Goal: Transaction & Acquisition: Book appointment/travel/reservation

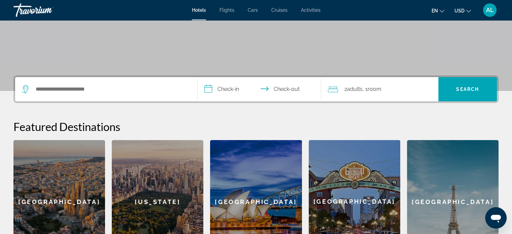
scroll to position [105, 0]
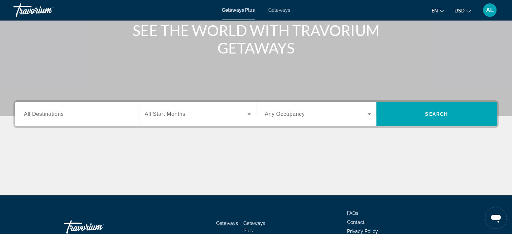
scroll to position [101, 0]
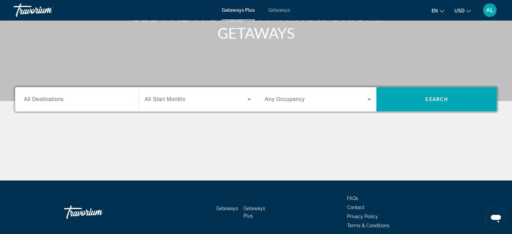
click at [59, 98] on span "All Destinations" at bounding box center [44, 99] width 40 height 6
click at [59, 98] on input "Destination All Destinations" at bounding box center [77, 100] width 106 height 8
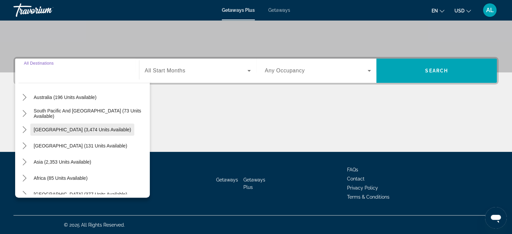
scroll to position [109, 0]
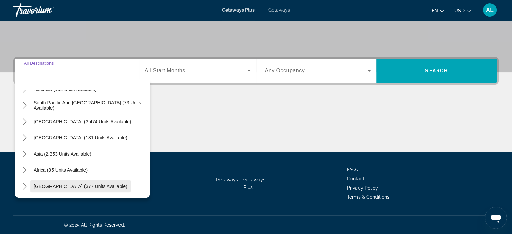
click at [65, 187] on span "[GEOGRAPHIC_DATA] (377 units available)" at bounding box center [81, 186] width 94 height 5
type input "**********"
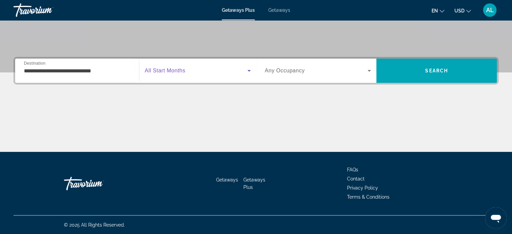
click at [249, 68] on icon "Search widget" at bounding box center [249, 71] width 8 height 8
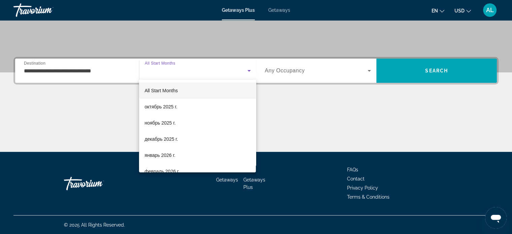
click at [428, 72] on div at bounding box center [256, 117] width 512 height 234
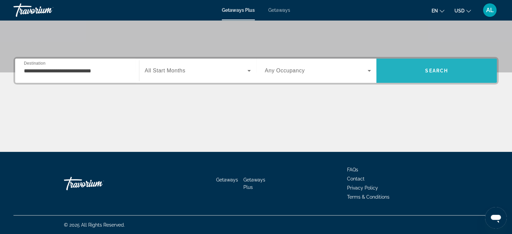
click at [434, 70] on span "Search" at bounding box center [436, 70] width 23 height 5
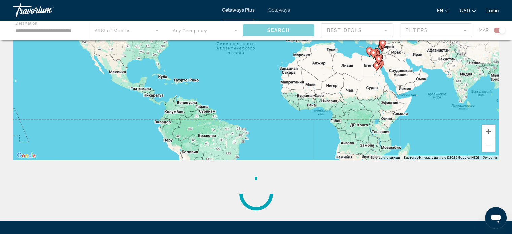
scroll to position [158, 0]
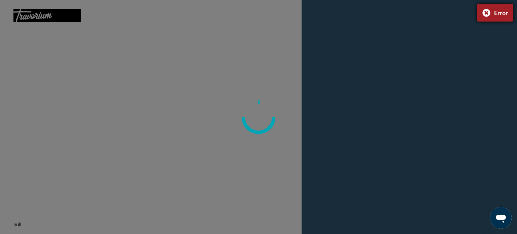
click at [489, 14] on div "Error" at bounding box center [496, 13] width 36 height 18
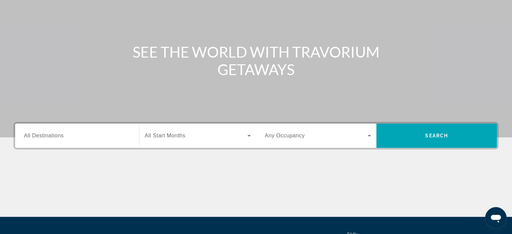
scroll to position [67, 0]
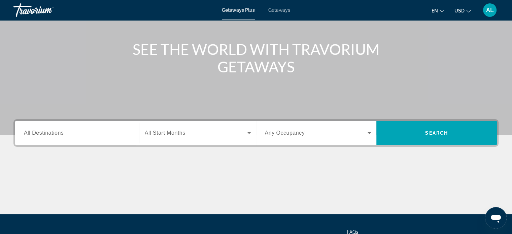
click at [439, 11] on button "en English Español Français Italiano Português русский" at bounding box center [438, 11] width 13 height 10
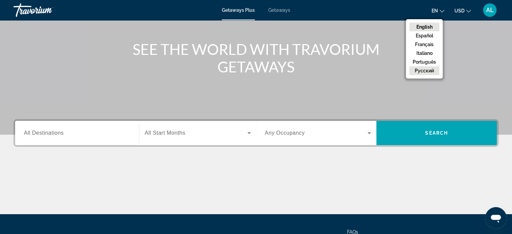
click at [422, 72] on button "русский" at bounding box center [425, 70] width 30 height 9
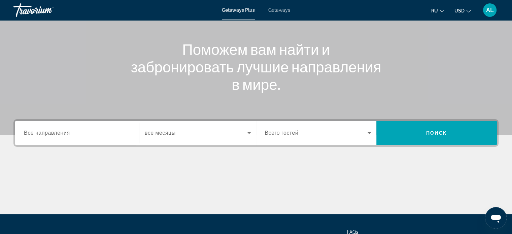
click at [117, 134] on input "Destination Все направления" at bounding box center [77, 133] width 106 height 8
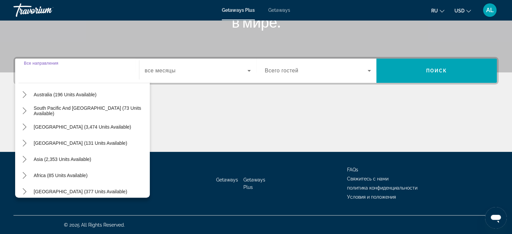
scroll to position [109, 0]
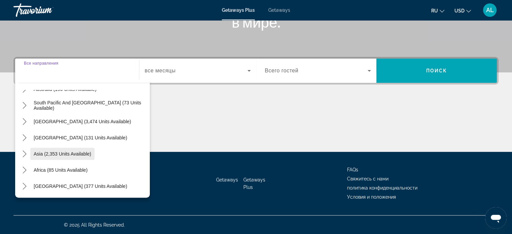
click at [76, 154] on span "Asia (2,353 units available)" at bounding box center [63, 153] width 58 height 5
type input "**********"
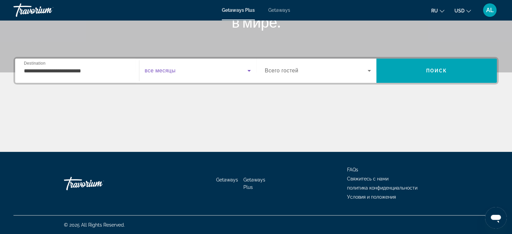
click at [220, 68] on span "Search widget" at bounding box center [196, 71] width 103 height 8
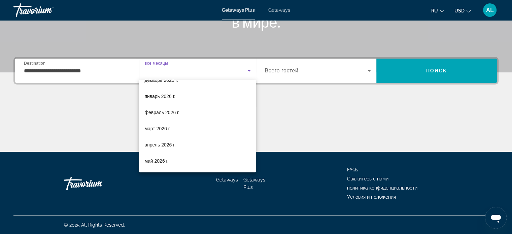
scroll to position [67, 0]
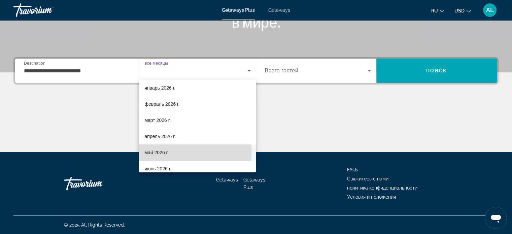
click at [163, 152] on span "май 2026 г." at bounding box center [156, 153] width 24 height 8
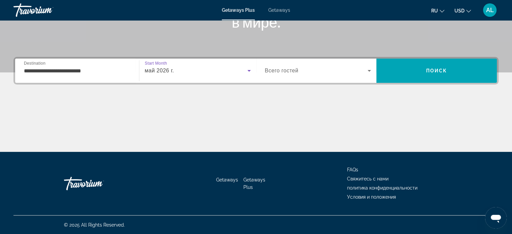
click at [370, 71] on icon "Search widget" at bounding box center [369, 71] width 3 height 2
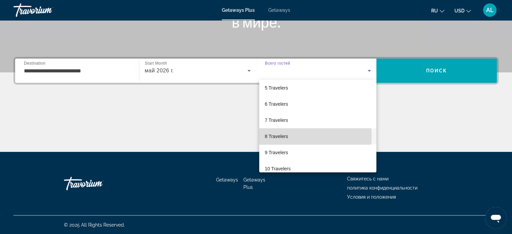
click at [280, 136] on span "8 Travelers" at bounding box center [276, 136] width 23 height 8
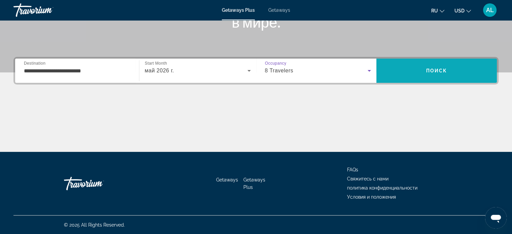
click at [433, 70] on span "Поиск" at bounding box center [436, 70] width 21 height 5
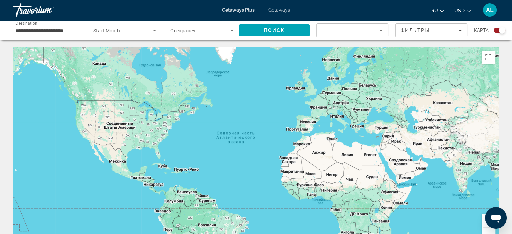
click at [68, 29] on input "**********" at bounding box center [46, 31] width 63 height 8
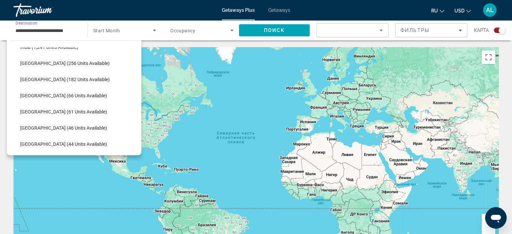
scroll to position [256, 0]
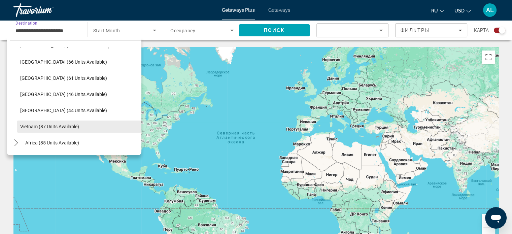
click at [74, 126] on span "Vietnam (87 units available)" at bounding box center [49, 126] width 59 height 5
type input "**********"
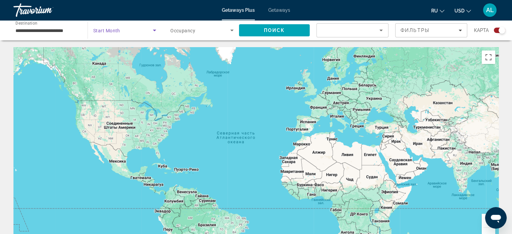
click at [154, 30] on icon "Search widget" at bounding box center [154, 31] width 3 height 2
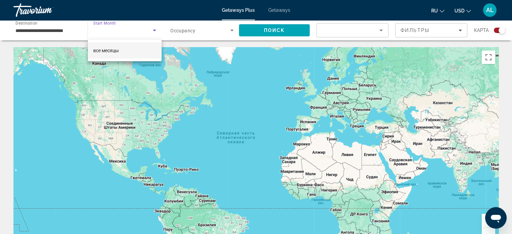
click at [154, 30] on div at bounding box center [256, 117] width 512 height 234
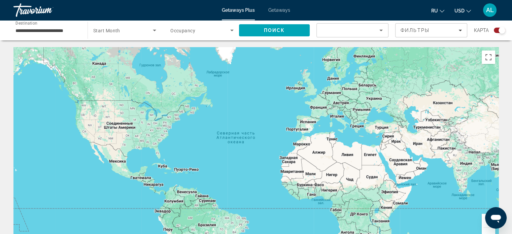
click at [104, 33] on span "Start Month" at bounding box center [106, 30] width 27 height 5
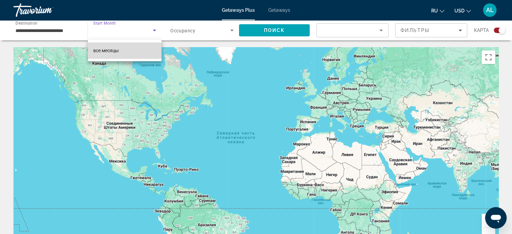
click at [111, 50] on span "все месяцы" at bounding box center [106, 50] width 26 height 5
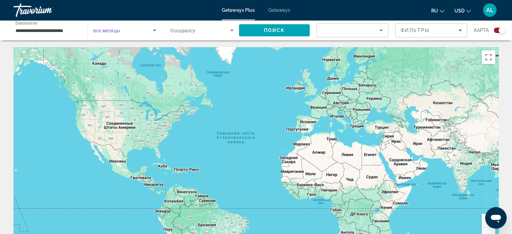
click at [121, 28] on span "Search widget" at bounding box center [123, 30] width 60 height 8
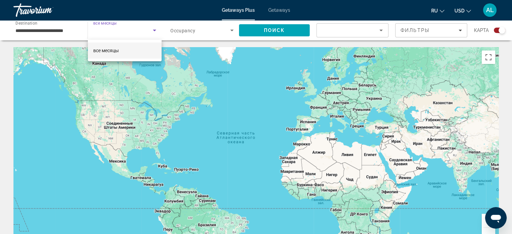
click at [190, 28] on div at bounding box center [256, 117] width 512 height 234
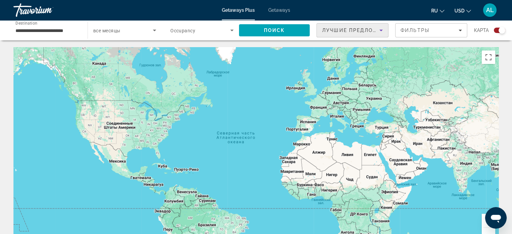
click at [360, 29] on div "Лучшие предложения" at bounding box center [350, 30] width 57 height 8
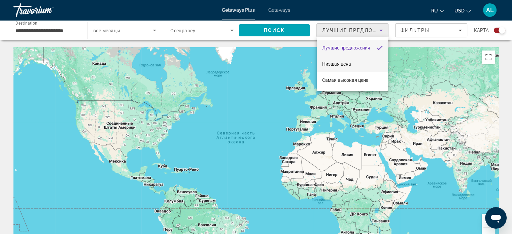
click at [357, 63] on mat-option "Низшая цена" at bounding box center [352, 64] width 71 height 16
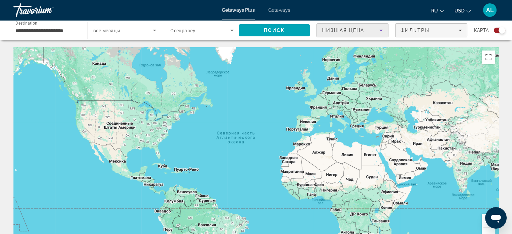
click at [424, 24] on span "Filters" at bounding box center [431, 30] width 71 height 16
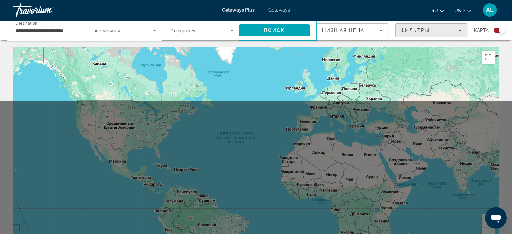
click at [426, 31] on span "Фильтры" at bounding box center [415, 30] width 29 height 5
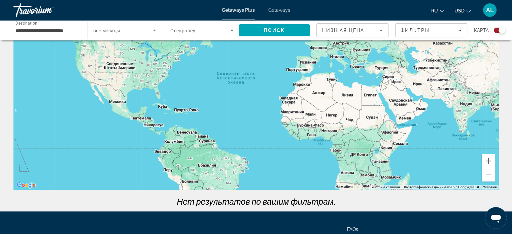
scroll to position [0, 0]
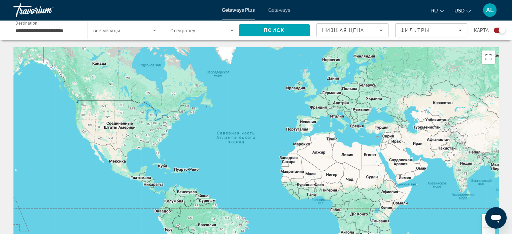
click at [111, 29] on span "все месяцы" at bounding box center [106, 30] width 27 height 5
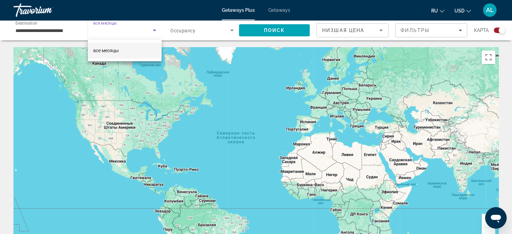
click at [111, 29] on div at bounding box center [256, 117] width 512 height 234
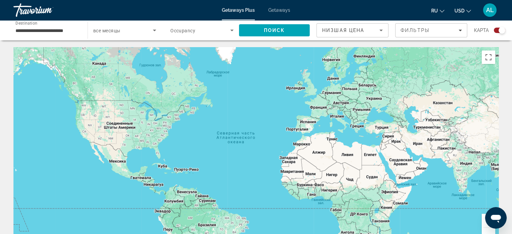
click at [283, 7] on span "Getaways" at bounding box center [279, 9] width 22 height 5
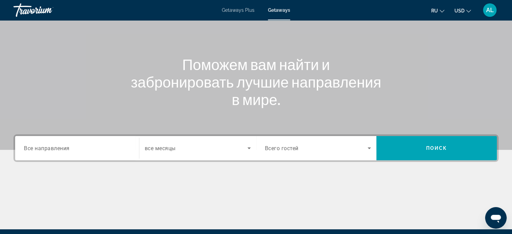
scroll to position [67, 0]
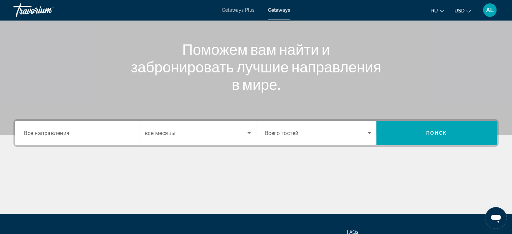
click at [66, 134] on span "Все направления" at bounding box center [47, 133] width 46 height 6
click at [66, 134] on input "Destination Все направления" at bounding box center [77, 133] width 106 height 8
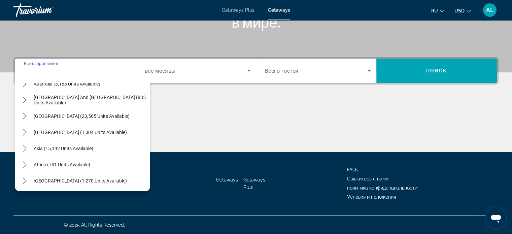
scroll to position [109, 0]
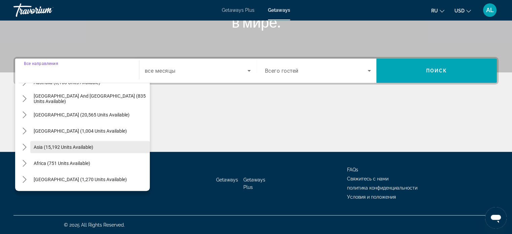
click at [65, 147] on span "Asia (15,192 units available)" at bounding box center [64, 146] width 60 height 5
type input "**********"
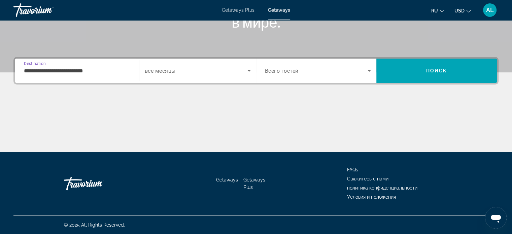
click at [207, 67] on span "Search widget" at bounding box center [196, 71] width 103 height 8
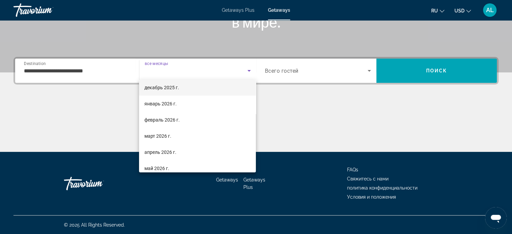
scroll to position [67, 0]
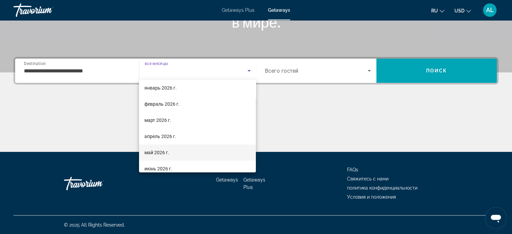
click at [161, 155] on span "май 2026 г." at bounding box center [156, 153] width 25 height 8
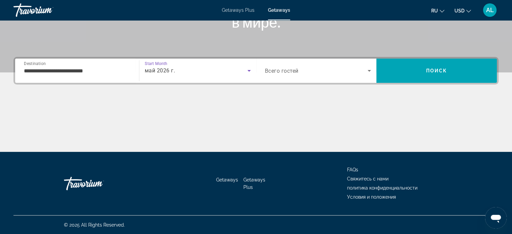
click at [342, 71] on span "Search widget" at bounding box center [316, 71] width 103 height 8
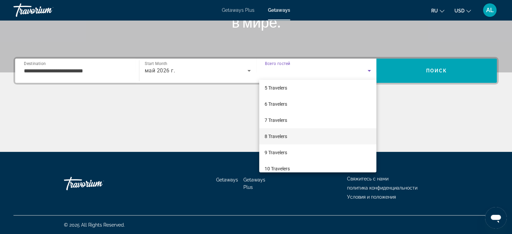
click at [284, 136] on span "8 Travelers" at bounding box center [276, 136] width 23 height 8
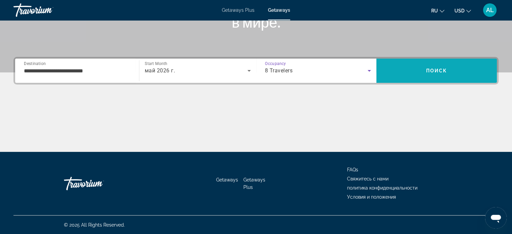
click at [446, 67] on span "Search" at bounding box center [437, 71] width 121 height 16
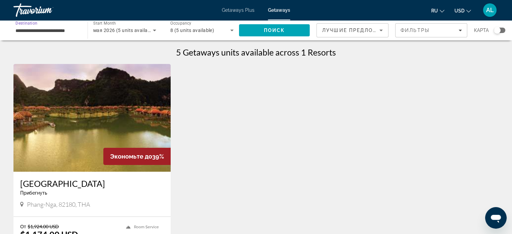
click at [67, 27] on input "**********" at bounding box center [46, 31] width 63 height 8
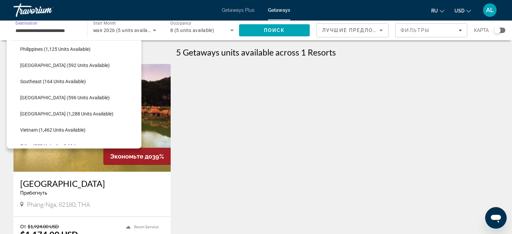
scroll to position [323, 0]
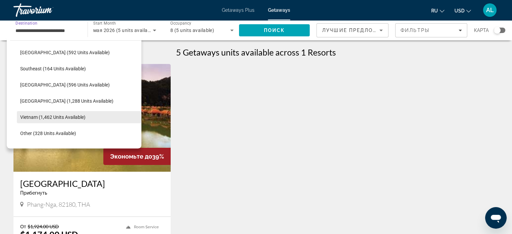
click at [53, 117] on span "Vietnam (1,462 units available)" at bounding box center [52, 117] width 65 height 5
type input "**********"
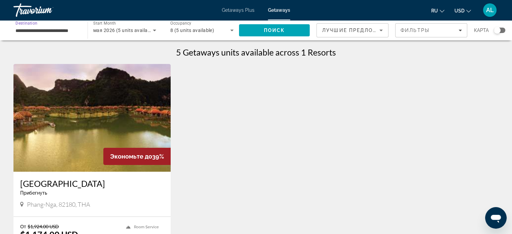
click at [151, 29] on icon "Search widget" at bounding box center [155, 30] width 8 height 8
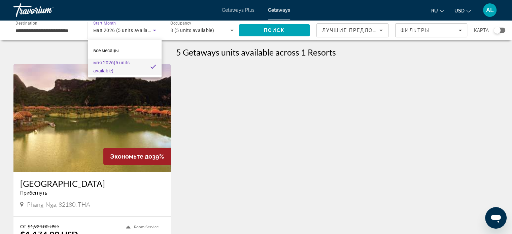
click at [151, 29] on div at bounding box center [256, 117] width 512 height 234
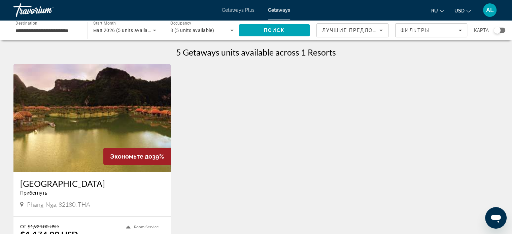
click at [352, 31] on span "Лучшие предложения" at bounding box center [358, 30] width 72 height 5
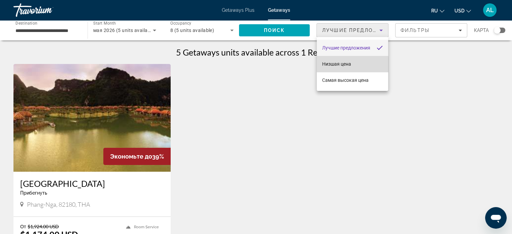
click at [335, 65] on span "Низшая цена" at bounding box center [336, 63] width 29 height 5
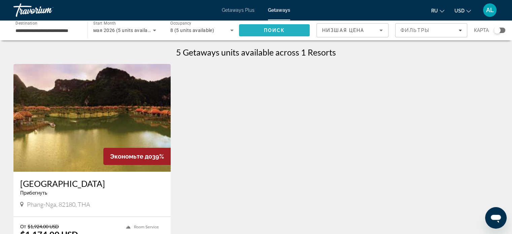
click at [276, 29] on span "Поиск" at bounding box center [274, 30] width 21 height 5
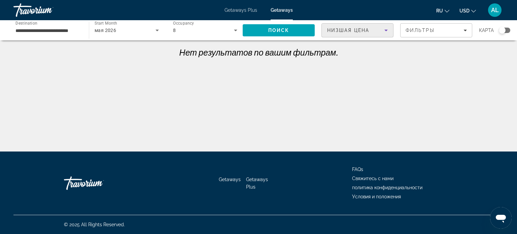
click at [354, 33] on span "Низшая цена" at bounding box center [348, 30] width 42 height 5
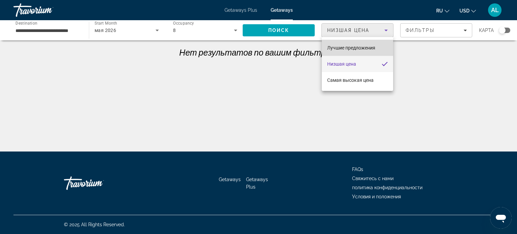
click at [354, 49] on span "Лучшие предложения" at bounding box center [351, 47] width 48 height 5
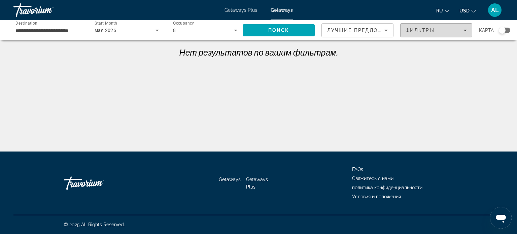
click at [458, 29] on div "Фильтры" at bounding box center [436, 30] width 61 height 5
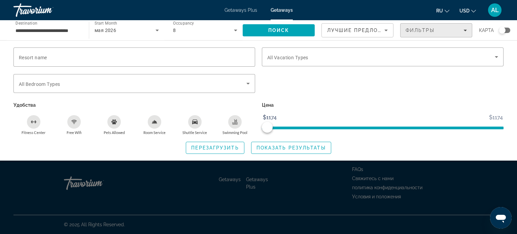
click at [458, 29] on div "Фильтры" at bounding box center [436, 30] width 61 height 5
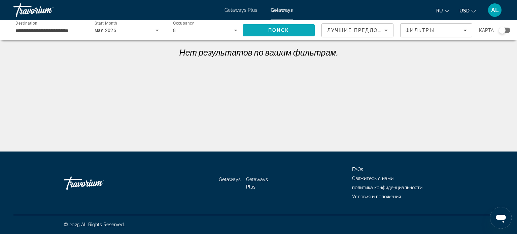
click at [279, 32] on span "Поиск" at bounding box center [278, 30] width 21 height 5
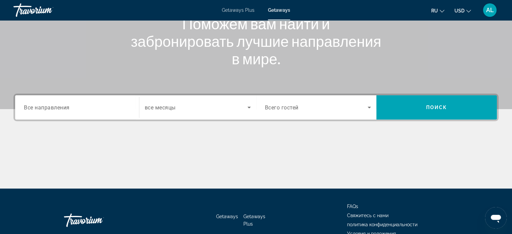
scroll to position [130, 0]
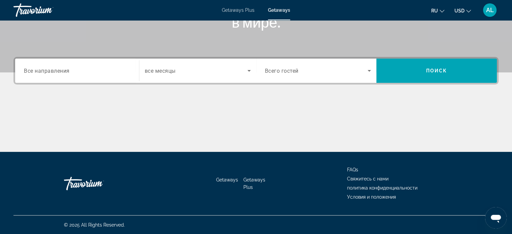
click at [61, 71] on span "Все направления" at bounding box center [47, 70] width 46 height 6
click at [61, 71] on input "Destination Все направления" at bounding box center [77, 71] width 106 height 8
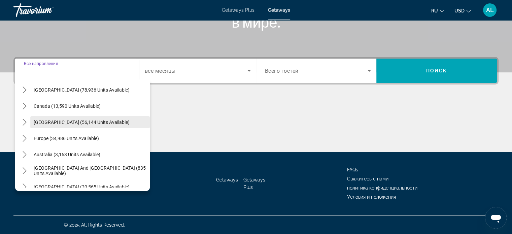
scroll to position [109, 0]
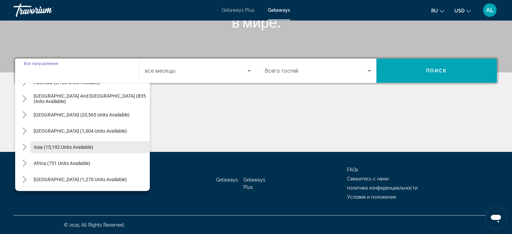
click at [76, 147] on span "Asia (15,192 units available)" at bounding box center [64, 146] width 60 height 5
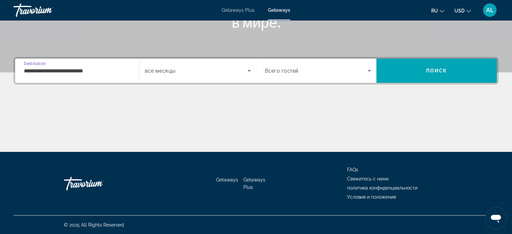
click at [81, 65] on div "**********" at bounding box center [77, 70] width 106 height 19
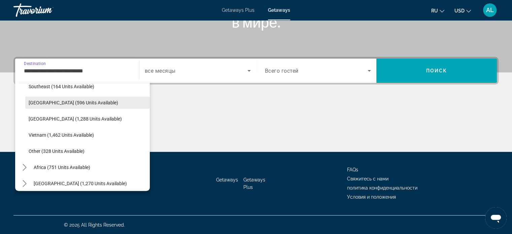
scroll to position [352, 0]
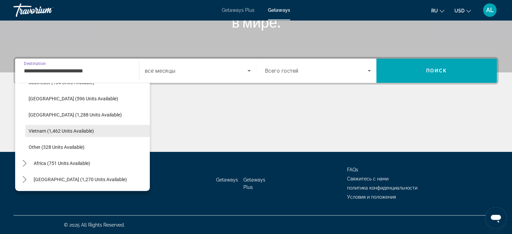
click at [69, 131] on span "Vietnam (1,462 units available)" at bounding box center [61, 130] width 65 height 5
type input "**********"
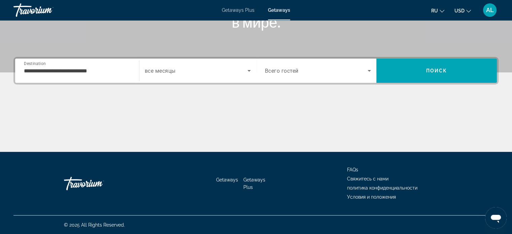
click at [197, 74] on div "Search widget" at bounding box center [198, 70] width 106 height 19
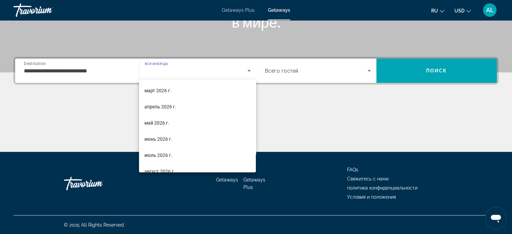
scroll to position [101, 0]
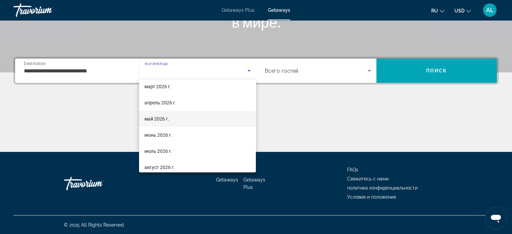
click at [163, 120] on span "май 2026 г." at bounding box center [156, 119] width 25 height 8
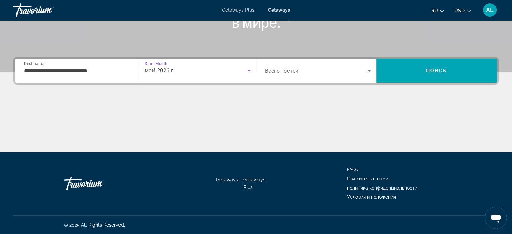
click at [320, 67] on span "Search widget" at bounding box center [316, 71] width 103 height 8
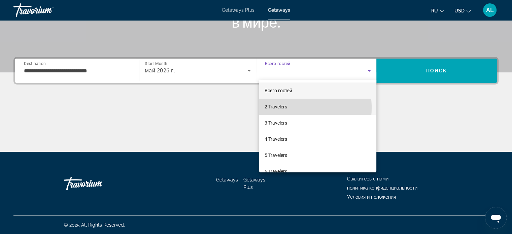
click at [281, 108] on span "2 Travelers" at bounding box center [276, 107] width 23 height 8
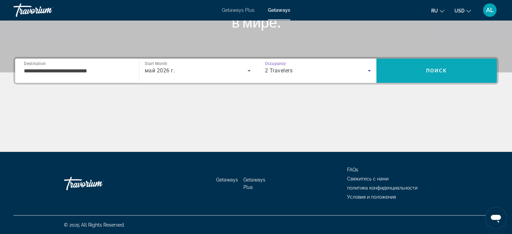
click at [450, 70] on span "Search" at bounding box center [437, 71] width 121 height 16
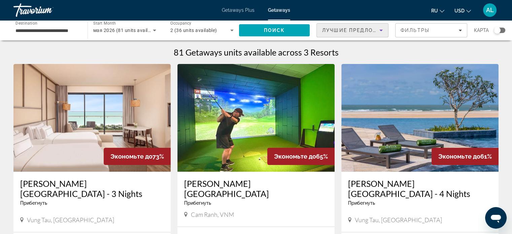
click at [372, 28] on span "Лучшие предложения" at bounding box center [358, 30] width 72 height 5
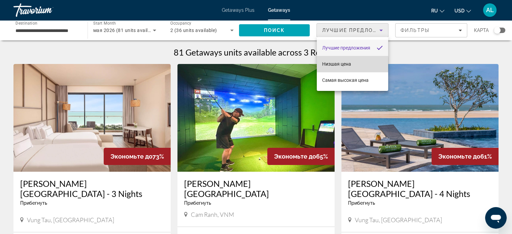
click at [341, 66] on span "Низшая цена" at bounding box center [336, 63] width 29 height 5
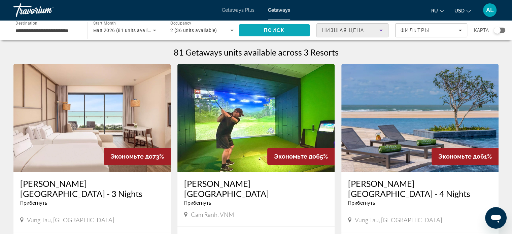
click at [264, 28] on span "Поиск" at bounding box center [274, 30] width 21 height 5
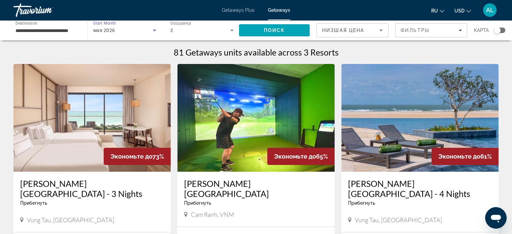
click at [147, 29] on div "мая 2026" at bounding box center [123, 30] width 60 height 8
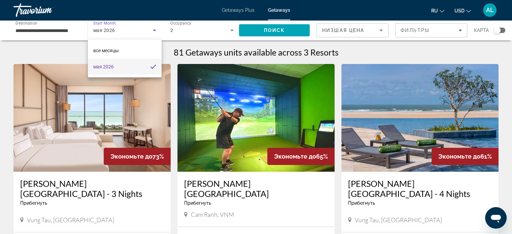
click at [147, 29] on div at bounding box center [256, 117] width 512 height 234
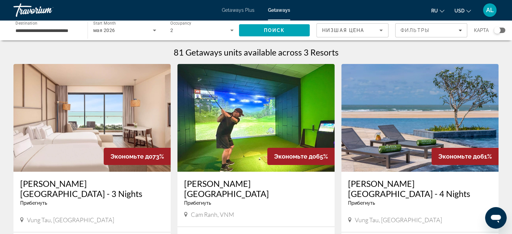
click at [222, 28] on div "2" at bounding box center [200, 30] width 60 height 8
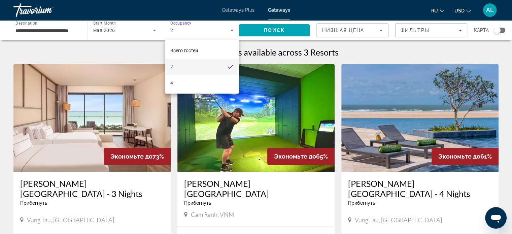
click at [222, 28] on div at bounding box center [256, 117] width 512 height 234
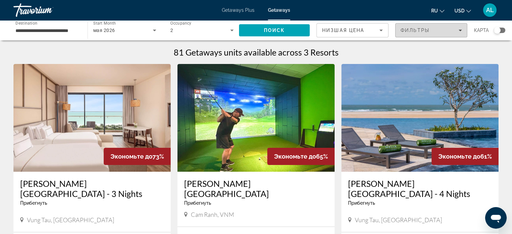
click at [426, 30] on span "Фильтры" at bounding box center [415, 30] width 29 height 5
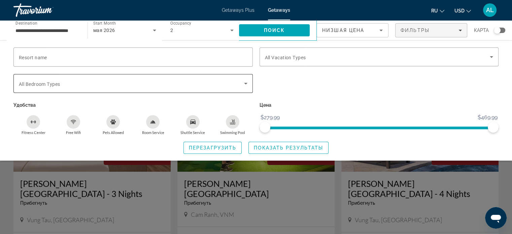
click at [75, 83] on span "Search widget" at bounding box center [131, 83] width 225 height 8
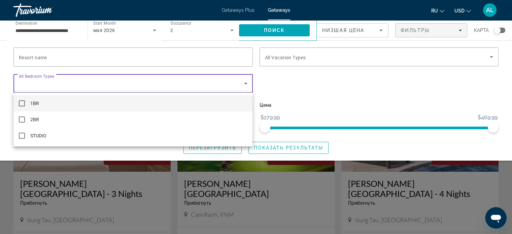
click at [75, 83] on div at bounding box center [256, 117] width 512 height 234
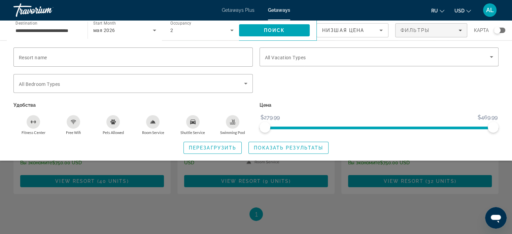
scroll to position [34, 0]
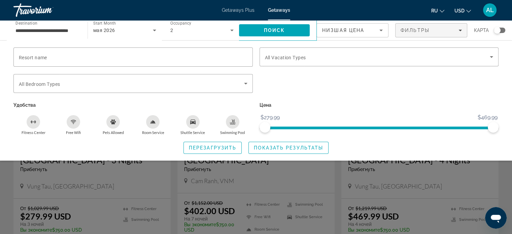
click at [335, 180] on div "Search widget" at bounding box center [256, 167] width 512 height 133
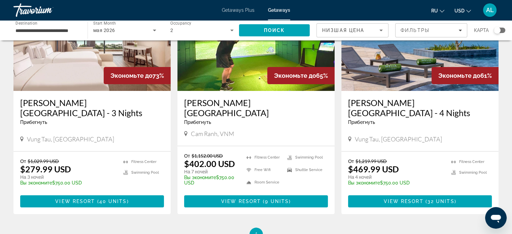
scroll to position [72, 0]
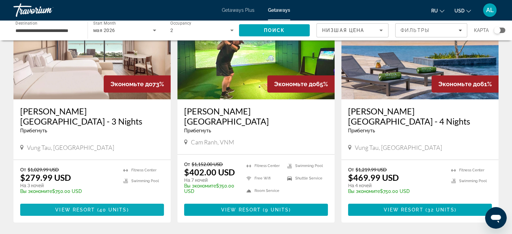
click at [111, 207] on span "40 units" at bounding box center [113, 209] width 28 height 5
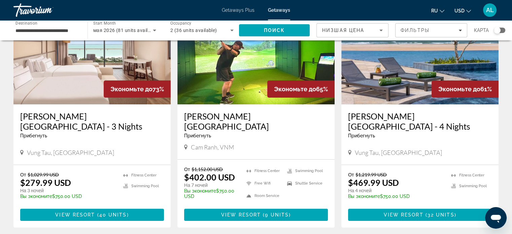
scroll to position [34, 0]
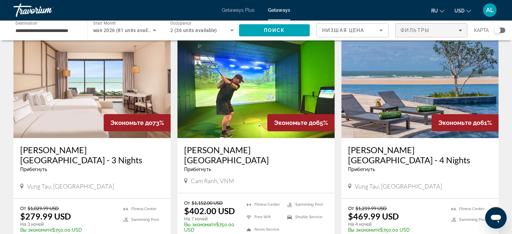
click at [419, 31] on span "Фильтры" at bounding box center [415, 30] width 29 height 5
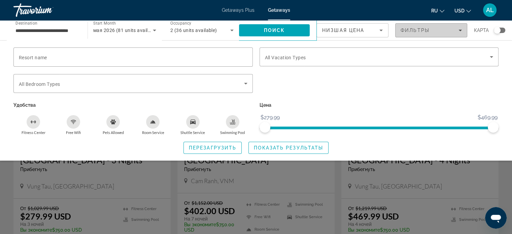
click at [419, 31] on span "Фильтры" at bounding box center [415, 30] width 29 height 5
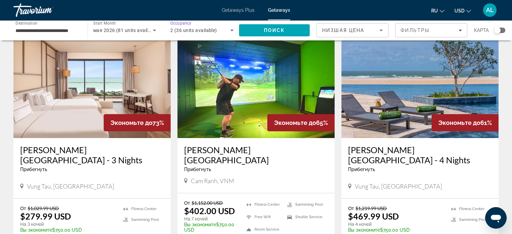
click at [228, 29] on icon "Search widget" at bounding box center [232, 30] width 8 height 8
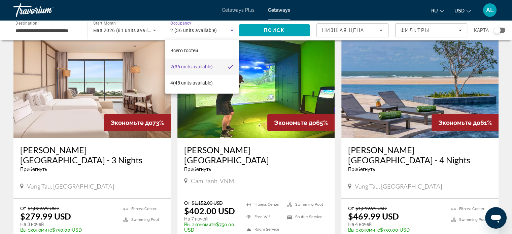
click at [228, 29] on div at bounding box center [256, 117] width 512 height 234
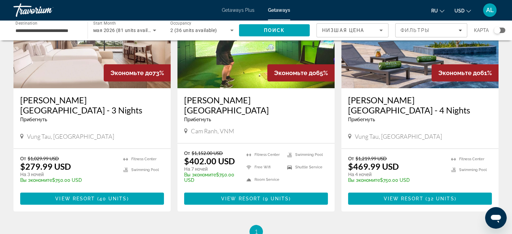
scroll to position [101, 0]
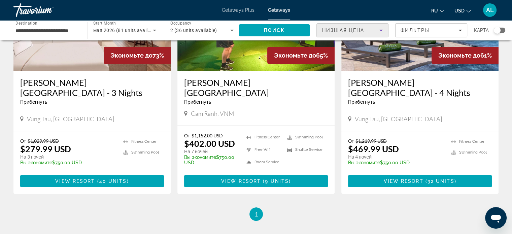
click at [362, 33] on span "Низшая цена" at bounding box center [343, 30] width 42 height 5
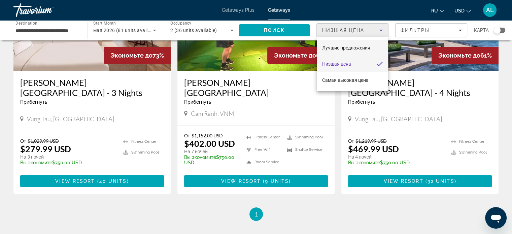
click at [353, 48] on span "Лучшие предложения" at bounding box center [346, 47] width 48 height 5
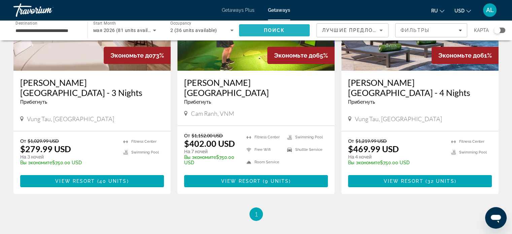
click at [287, 31] on span "Search" at bounding box center [274, 30] width 71 height 16
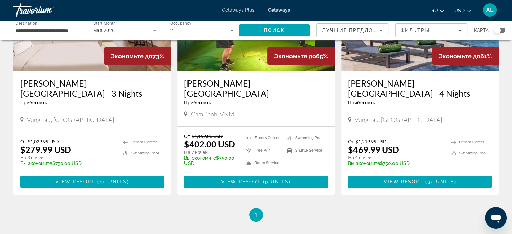
scroll to position [101, 0]
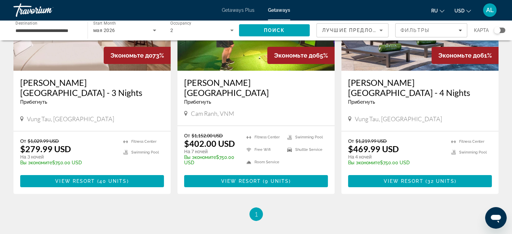
click at [146, 82] on h3 "[PERSON_NAME][GEOGRAPHIC_DATA] - 3 Nights" at bounding box center [92, 87] width 144 height 20
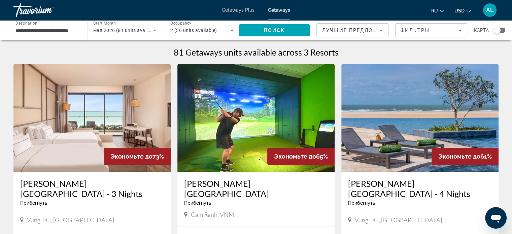
click at [154, 30] on icon "Search widget" at bounding box center [154, 31] width 3 height 2
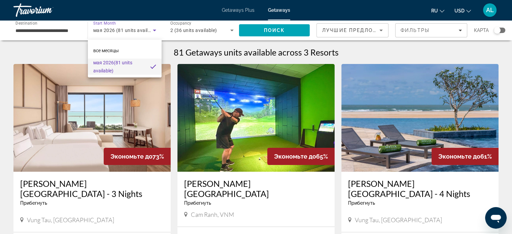
click at [199, 28] on div at bounding box center [256, 117] width 512 height 234
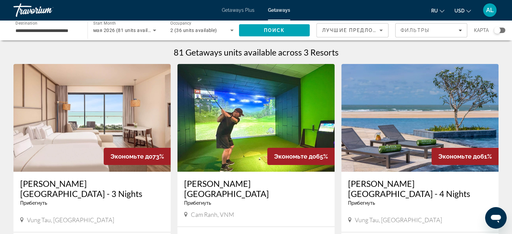
click at [215, 29] on span "2 (36 units available)" at bounding box center [193, 30] width 47 height 5
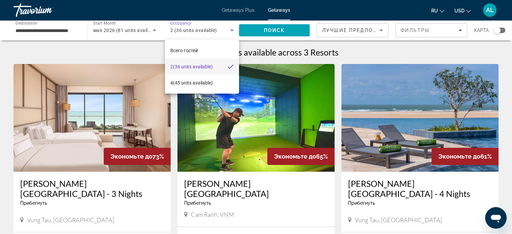
click at [216, 29] on div at bounding box center [256, 117] width 512 height 234
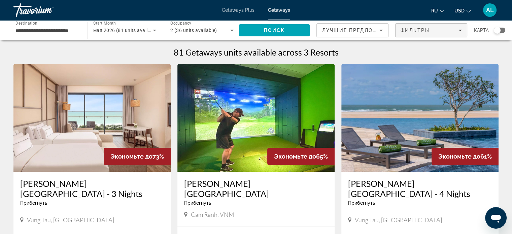
click at [425, 30] on span "Фильтры" at bounding box center [415, 30] width 29 height 5
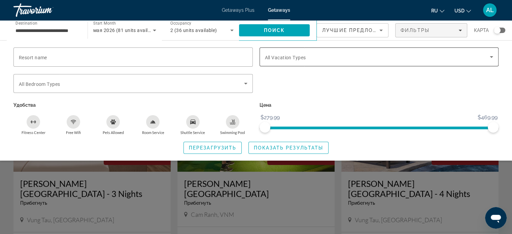
click at [318, 55] on span "Search widget" at bounding box center [377, 57] width 225 height 8
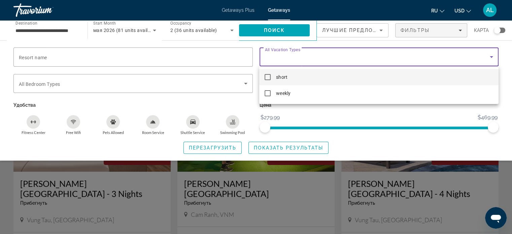
click at [318, 55] on div at bounding box center [256, 117] width 512 height 234
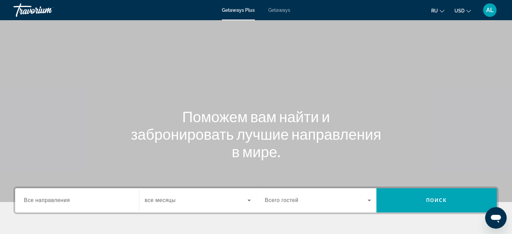
click at [278, 8] on span "Getaways" at bounding box center [279, 9] width 22 height 5
click at [250, 11] on span "Getaways Plus" at bounding box center [238, 9] width 33 height 5
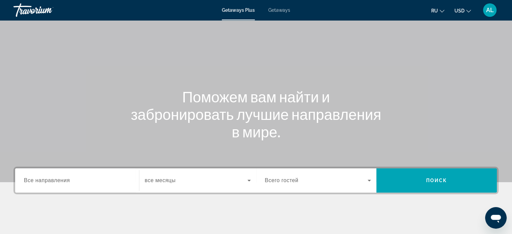
scroll to position [34, 0]
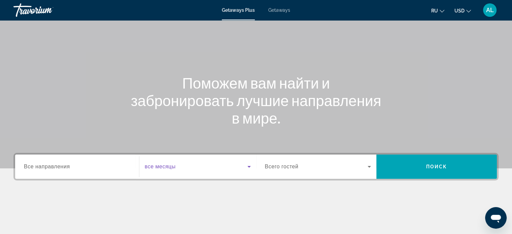
click at [207, 168] on span "Search widget" at bounding box center [196, 167] width 103 height 8
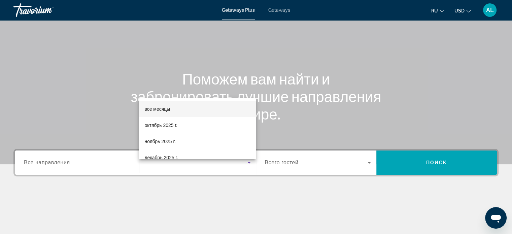
scroll to position [29, 0]
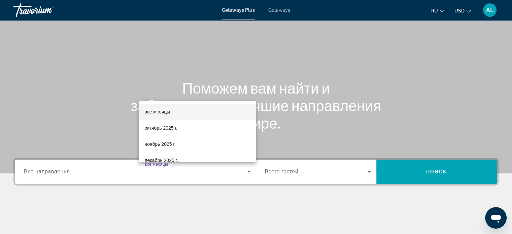
click at [240, 181] on div at bounding box center [256, 117] width 512 height 234
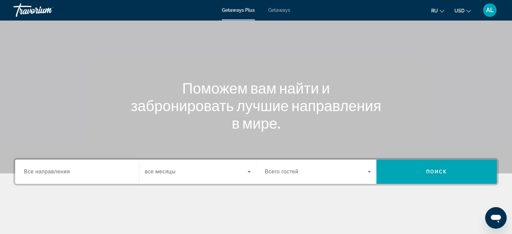
click at [238, 168] on span "Search widget" at bounding box center [196, 172] width 103 height 8
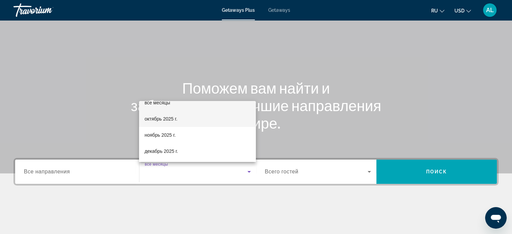
scroll to position [0, 0]
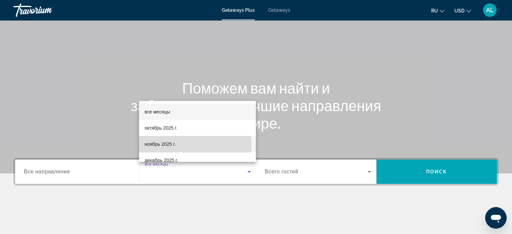
click at [194, 145] on mat-option "ноябрь 2025 г." at bounding box center [197, 144] width 117 height 16
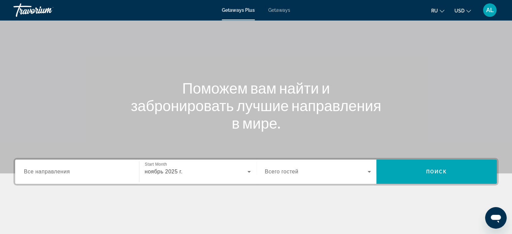
click at [69, 173] on span "Все направления" at bounding box center [47, 172] width 46 height 6
click at [69, 173] on input "Destination Все направления" at bounding box center [77, 172] width 106 height 8
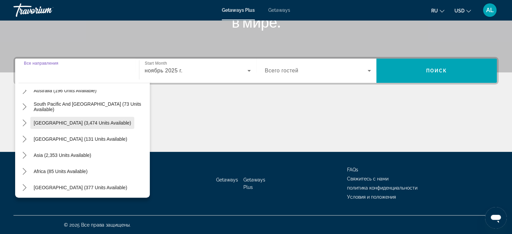
scroll to position [109, 0]
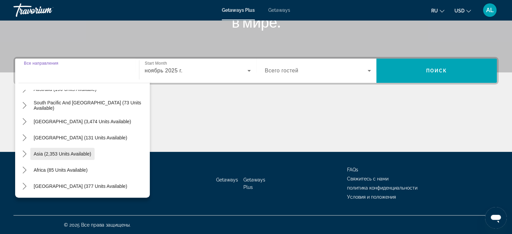
click at [74, 149] on span "Select destination: Asia (2,353 units available)" at bounding box center [62, 154] width 64 height 16
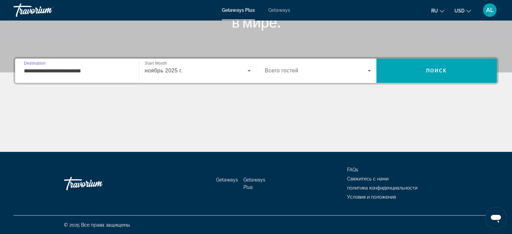
click at [117, 71] on input "**********" at bounding box center [77, 71] width 106 height 8
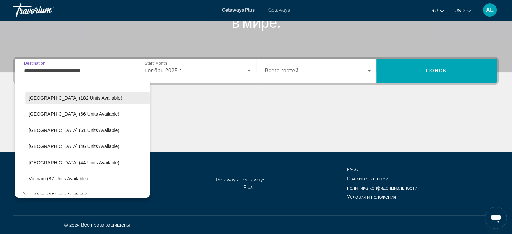
scroll to position [256, 0]
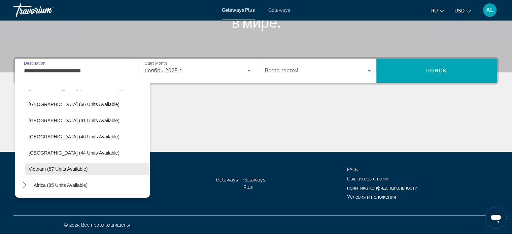
click at [62, 168] on span "Vietnam (87 units available)" at bounding box center [58, 168] width 59 height 5
type input "**********"
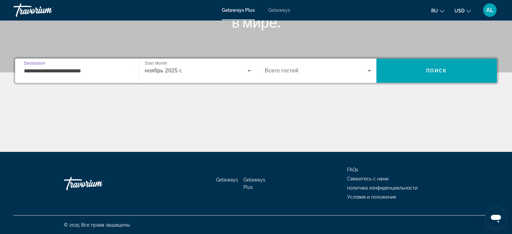
click at [278, 67] on span "Search widget" at bounding box center [316, 71] width 103 height 8
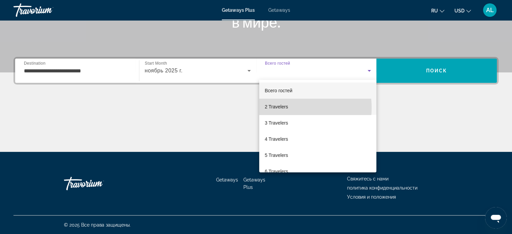
click at [279, 108] on span "2 Travelers" at bounding box center [276, 107] width 23 height 8
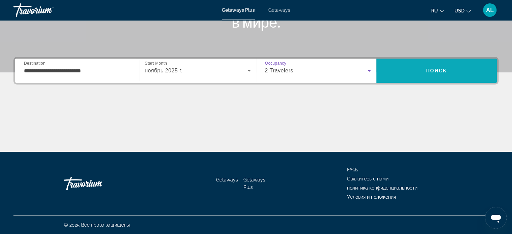
click at [422, 63] on span "Search" at bounding box center [437, 71] width 121 height 16
